Goal: Transaction & Acquisition: Obtain resource

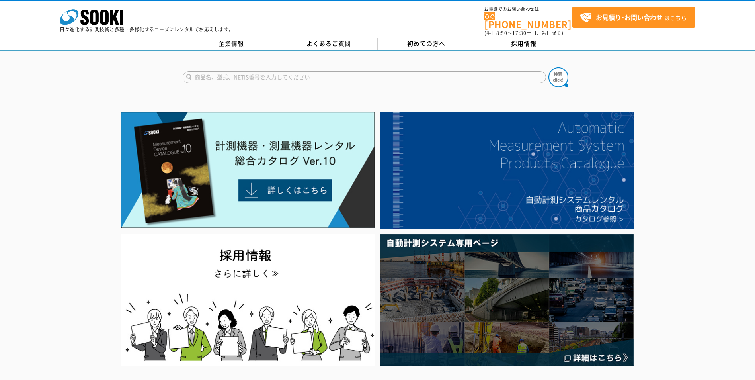
click at [233, 72] on input "text" at bounding box center [365, 77] width 364 height 12
type input "キャスポル"
click at [555, 72] on img at bounding box center [559, 77] width 20 height 20
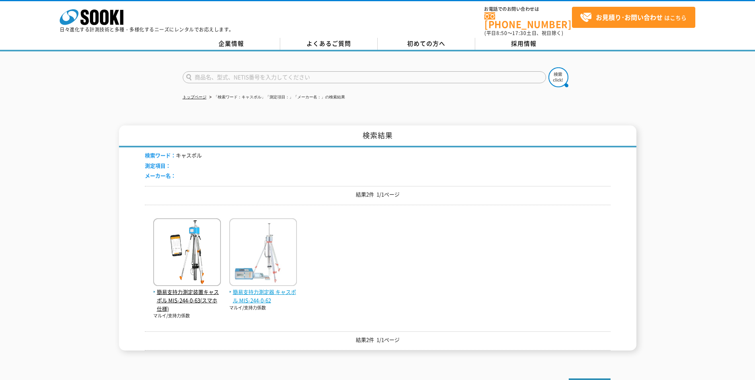
click at [252, 265] on img at bounding box center [263, 253] width 68 height 70
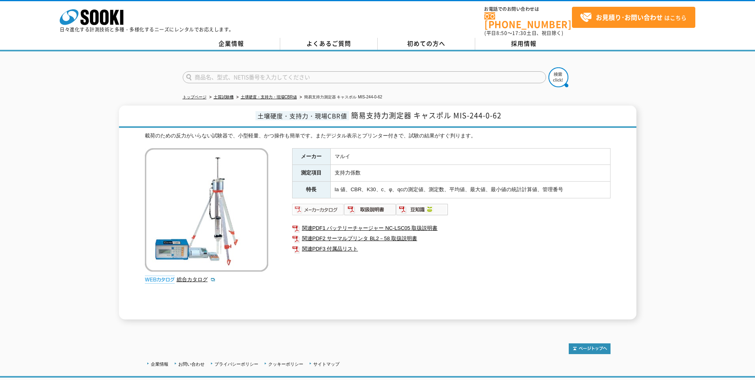
click at [329, 206] on img at bounding box center [318, 209] width 52 height 13
